Goal: Task Accomplishment & Management: Manage account settings

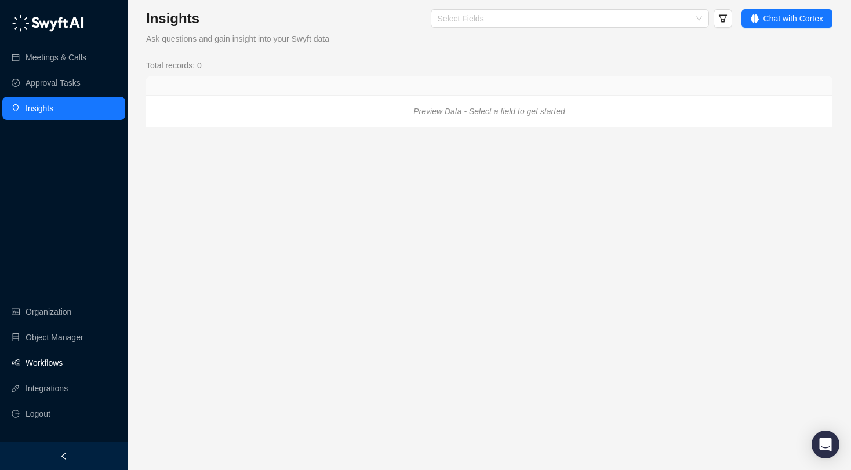
click at [42, 361] on link "Workflows" at bounding box center [44, 362] width 37 height 23
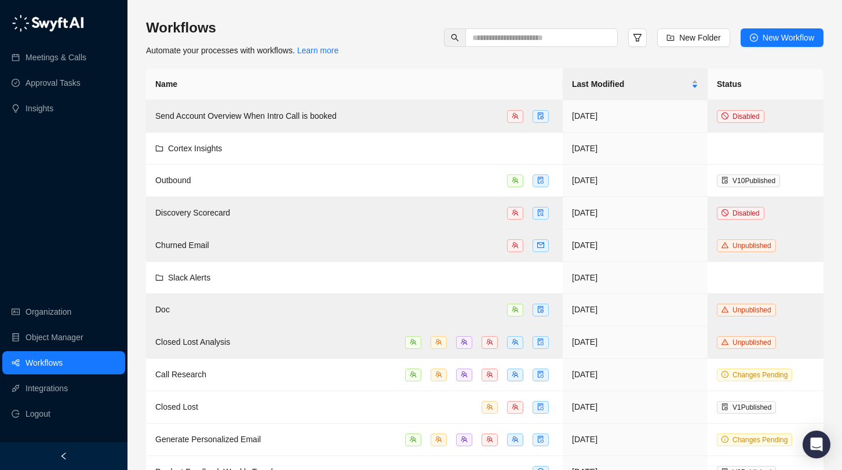
click at [384, 45] on div "Workflows Automate your processes with workflows. Learn more New Folder New Wor…" at bounding box center [485, 38] width 678 height 38
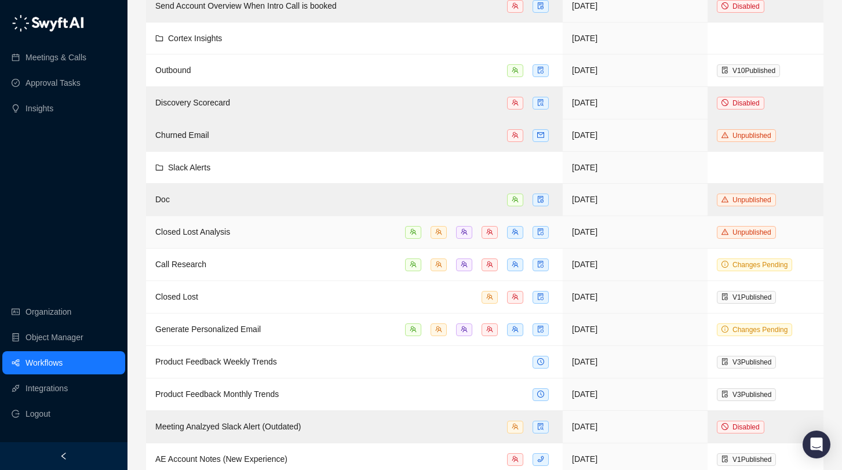
scroll to position [171, 0]
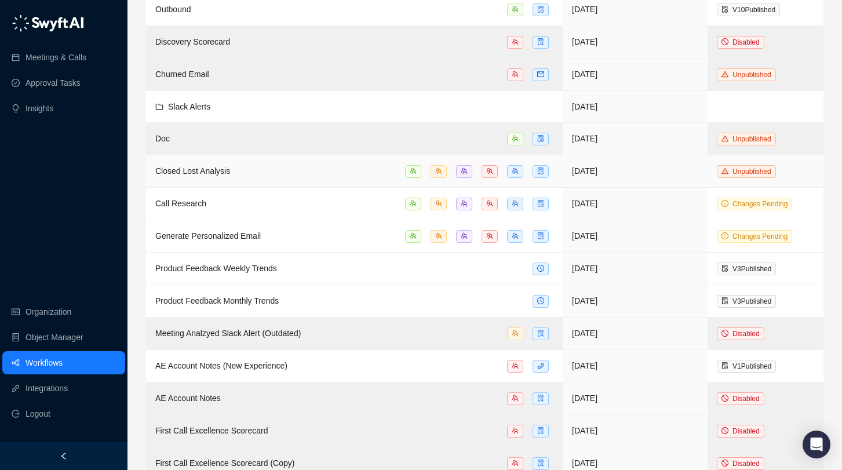
click at [254, 172] on div "Closed Lost Analysis" at bounding box center [354, 171] width 398 height 13
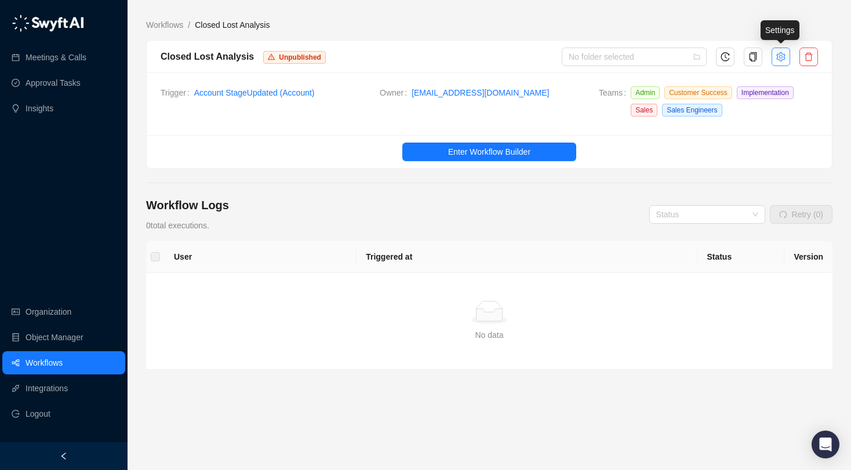
click at [777, 63] on button "button" at bounding box center [781, 57] width 19 height 19
type textarea "**********"
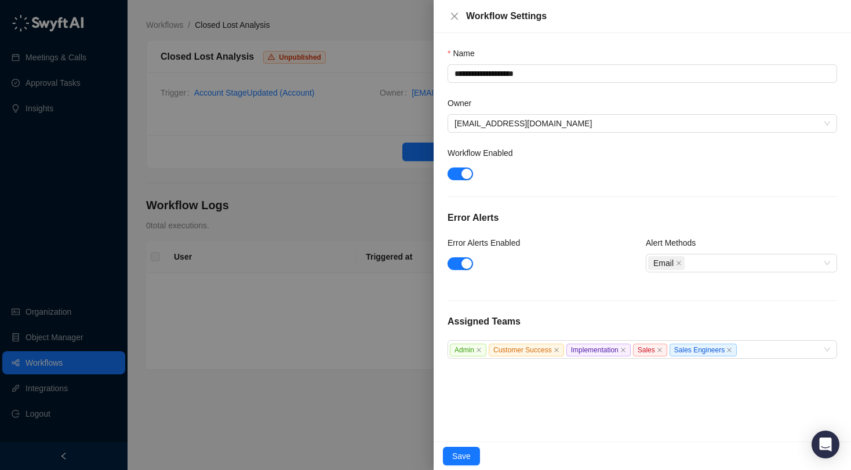
click at [292, 140] on div at bounding box center [425, 235] width 851 height 470
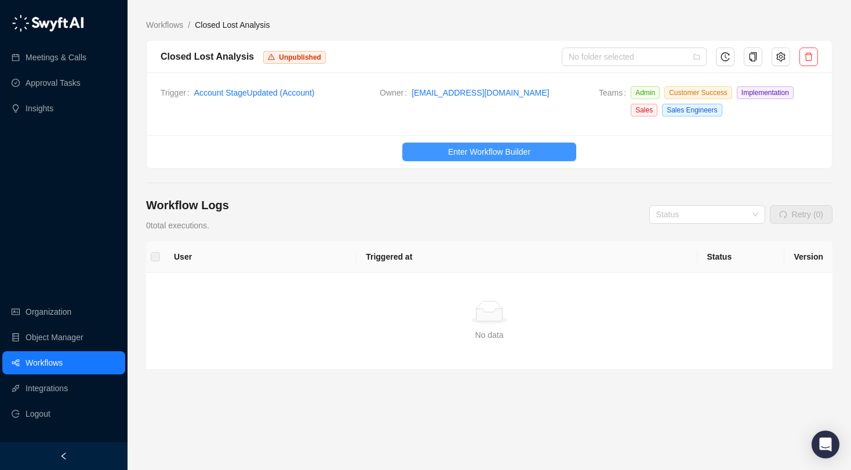
click at [471, 151] on span "Enter Workflow Builder" at bounding box center [489, 152] width 82 height 13
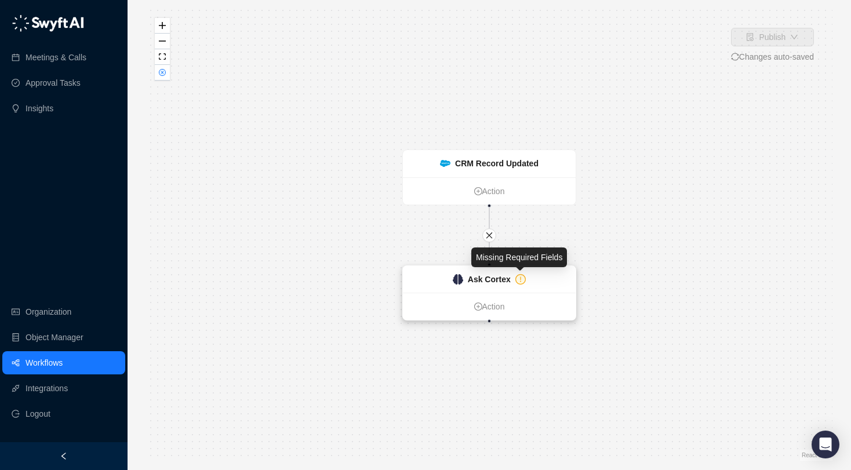
click at [518, 281] on icon "exclamation-circle" at bounding box center [520, 279] width 9 height 9
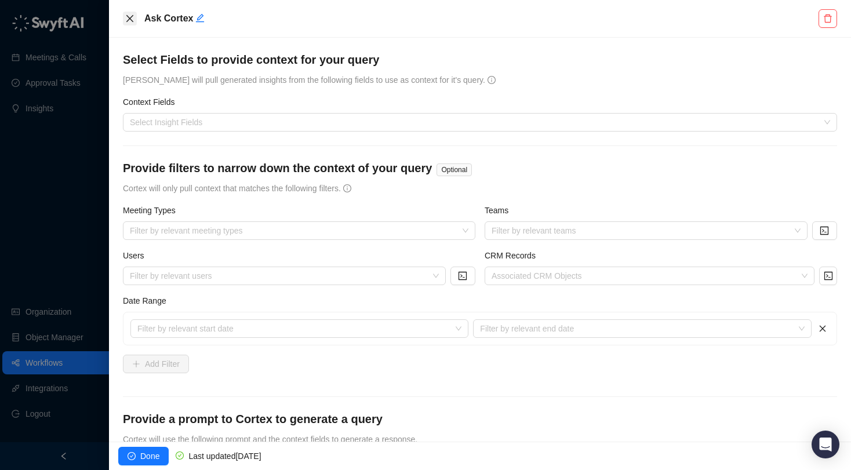
click at [134, 17] on button "Close" at bounding box center [130, 19] width 14 height 14
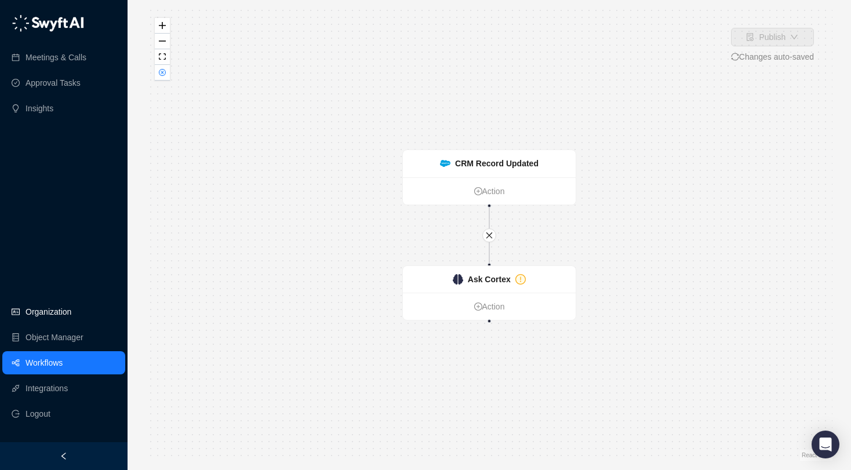
click at [52, 312] on link "Organization" at bounding box center [49, 311] width 46 height 23
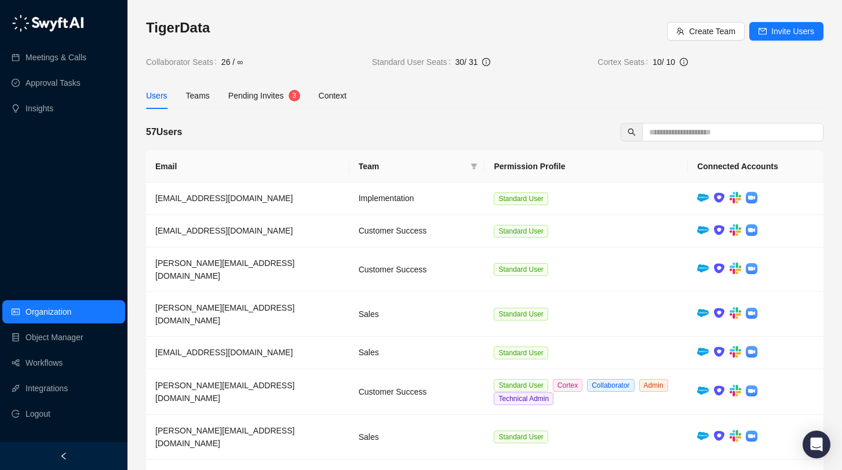
click at [293, 93] on sup "3" at bounding box center [295, 96] width 12 height 12
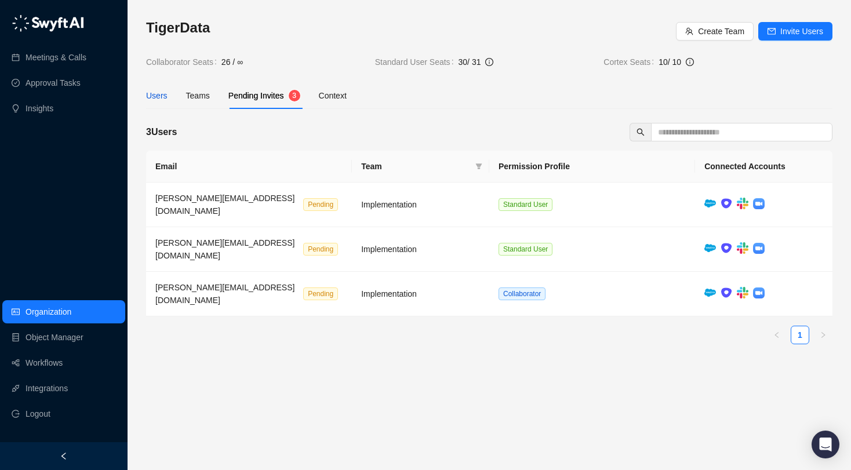
click at [148, 95] on div "Users" at bounding box center [156, 95] width 21 height 13
